Goal: Navigation & Orientation: Find specific page/section

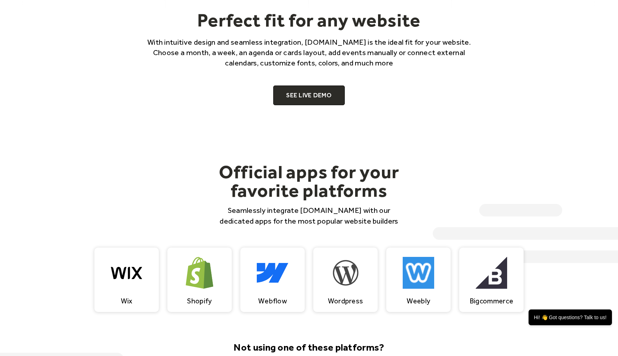
scroll to position [521, 0]
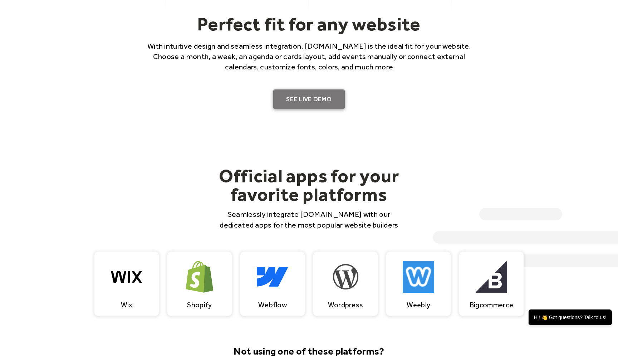
click at [297, 104] on link "SEE LIVE DEMO" at bounding box center [308, 99] width 71 height 20
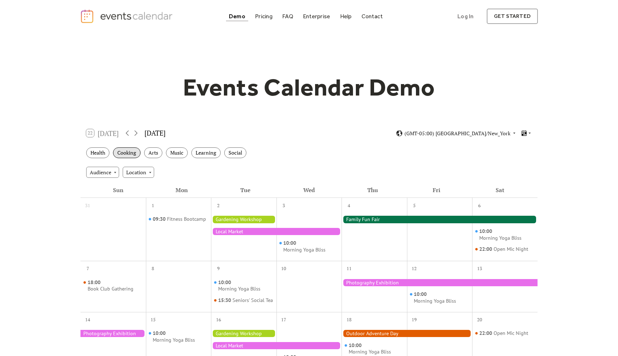
click at [130, 154] on div "Cooking" at bounding box center [127, 152] width 28 height 11
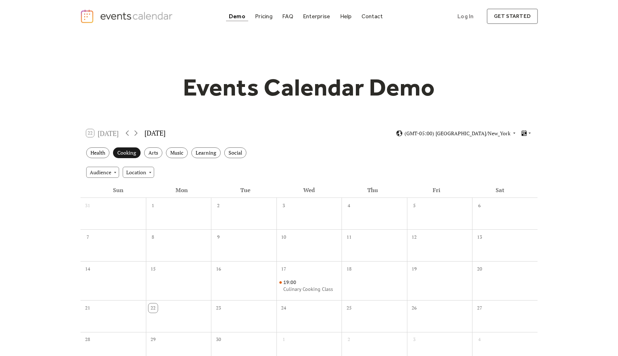
click at [130, 154] on div "Cooking" at bounding box center [127, 152] width 28 height 11
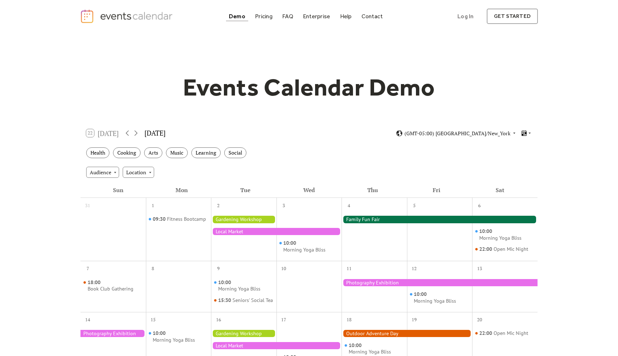
click at [110, 128] on div "22 Today September 2025 (GMT-05:00) America/New_York" at bounding box center [308, 133] width 457 height 19
click at [138, 131] on icon at bounding box center [136, 133] width 9 height 9
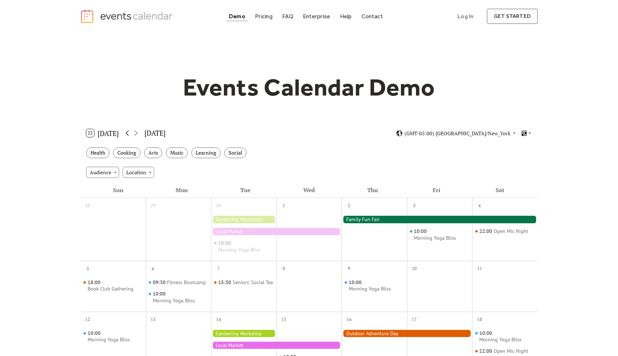
click at [130, 132] on icon at bounding box center [127, 133] width 9 height 9
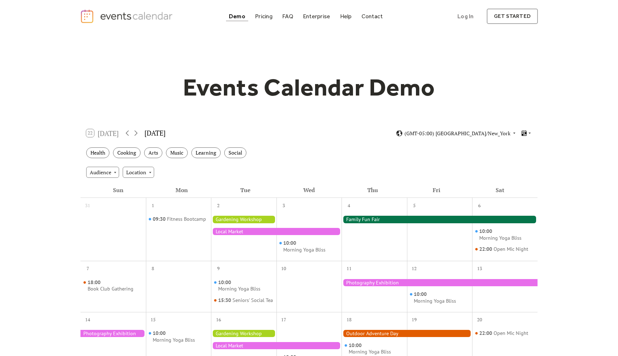
click at [240, 13] on link "Demo" at bounding box center [237, 16] width 22 height 10
